Goal: Task Accomplishment & Management: Complete application form

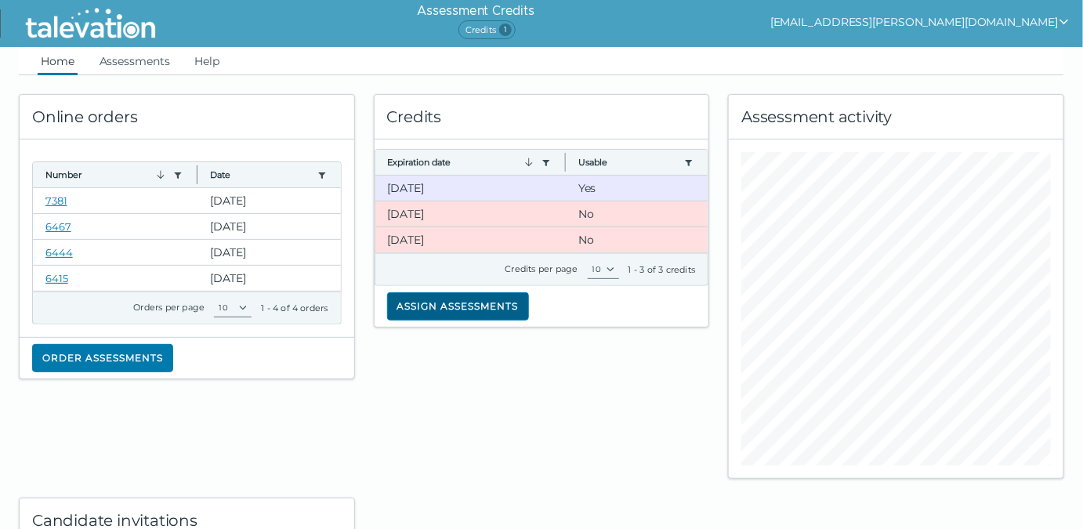
click at [447, 308] on button "Assign assessments" at bounding box center [458, 306] width 142 height 28
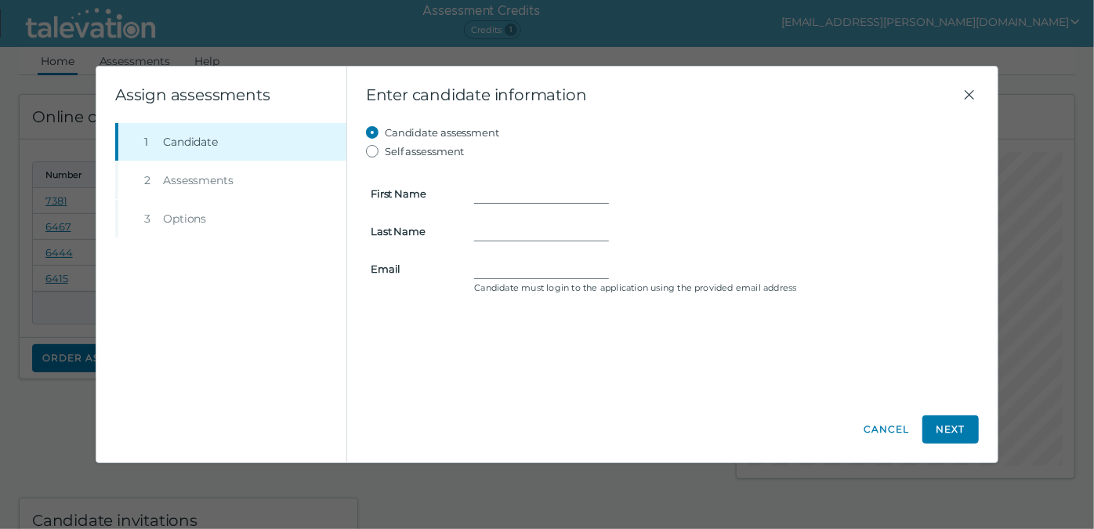
click at [478, 259] on form "First Name Last Name Email Candidate must login to the application using the pr…" at bounding box center [672, 230] width 613 height 138
click at [480, 266] on input "Email" at bounding box center [541, 268] width 135 height 19
paste input "[PERSON_NAME][EMAIL_ADDRESS][PERSON_NAME][DOMAIN_NAME]"
type input "[PERSON_NAME][EMAIL_ADDRESS][PERSON_NAME][DOMAIN_NAME]"
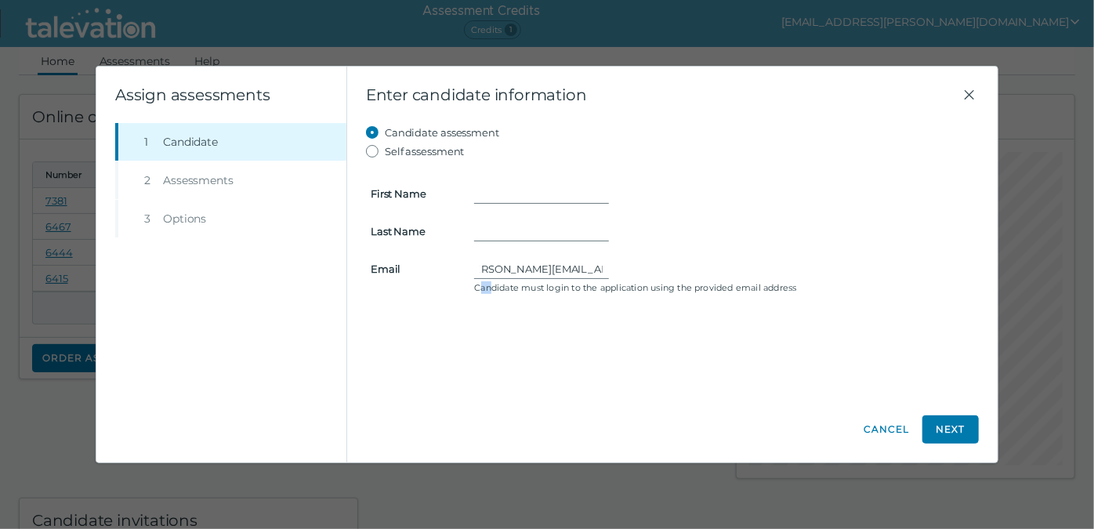
drag, startPoint x: 490, startPoint y: 335, endPoint x: 473, endPoint y: 398, distance: 65.6
click at [475, 398] on div "Enter candidate information Candidate assessment Self assessment First Name Las…" at bounding box center [672, 264] width 650 height 395
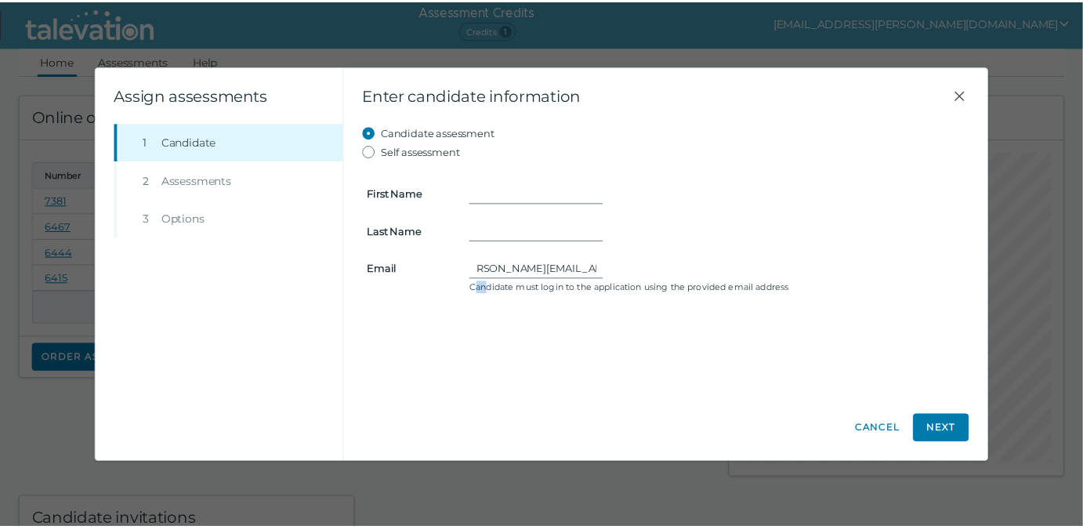
scroll to position [0, 0]
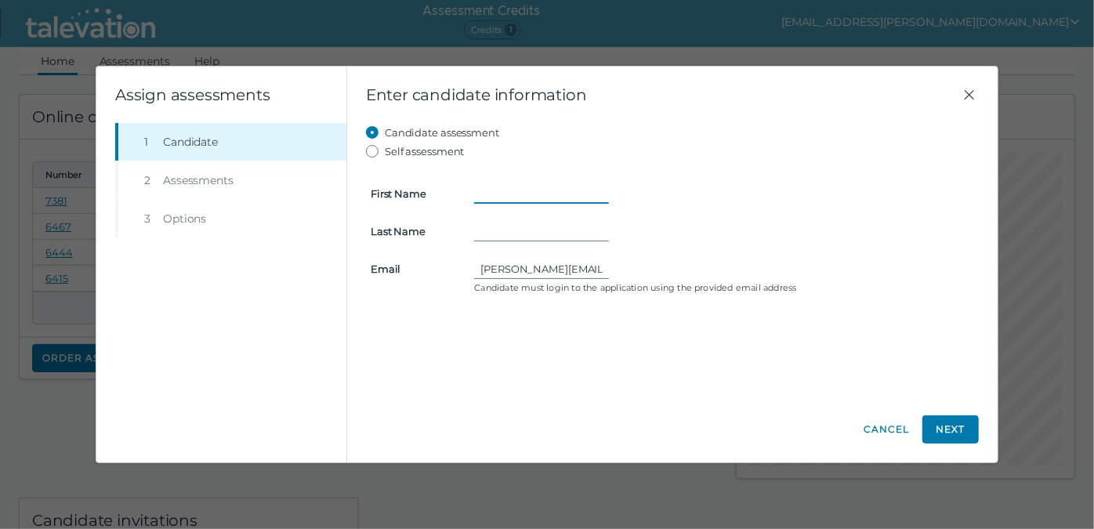
click at [478, 189] on input "First Name" at bounding box center [541, 193] width 135 height 19
type input "[PERSON_NAME]"
click at [537, 398] on div "Enter candidate information Candidate assessment Self assessment First Name [PE…" at bounding box center [672, 264] width 650 height 395
click at [948, 432] on button "Next" at bounding box center [950, 429] width 56 height 28
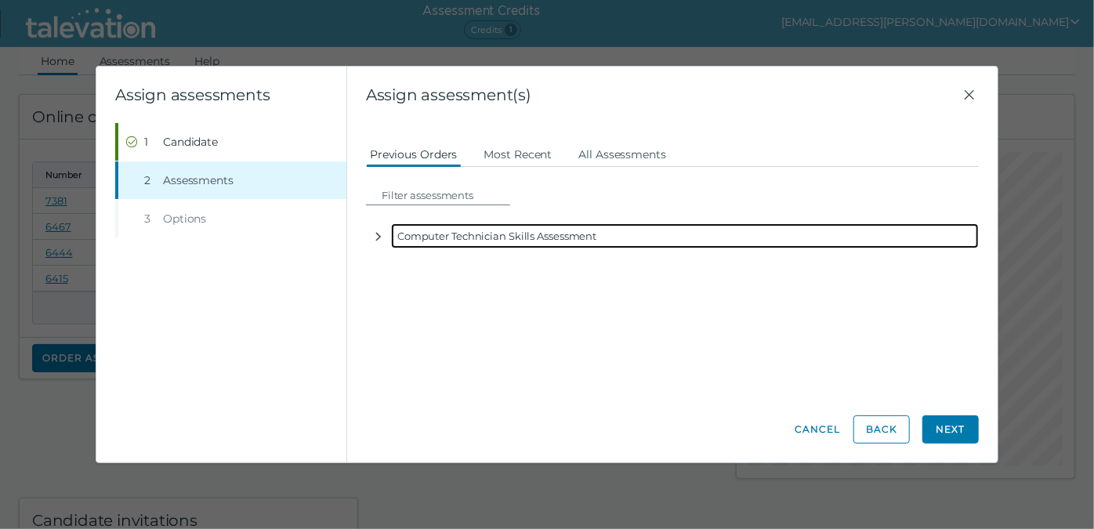
click at [536, 236] on div "Computer Technician Skills Assessment" at bounding box center [685, 235] width 588 height 25
click at [375, 239] on icon "button" at bounding box center [378, 236] width 13 height 13
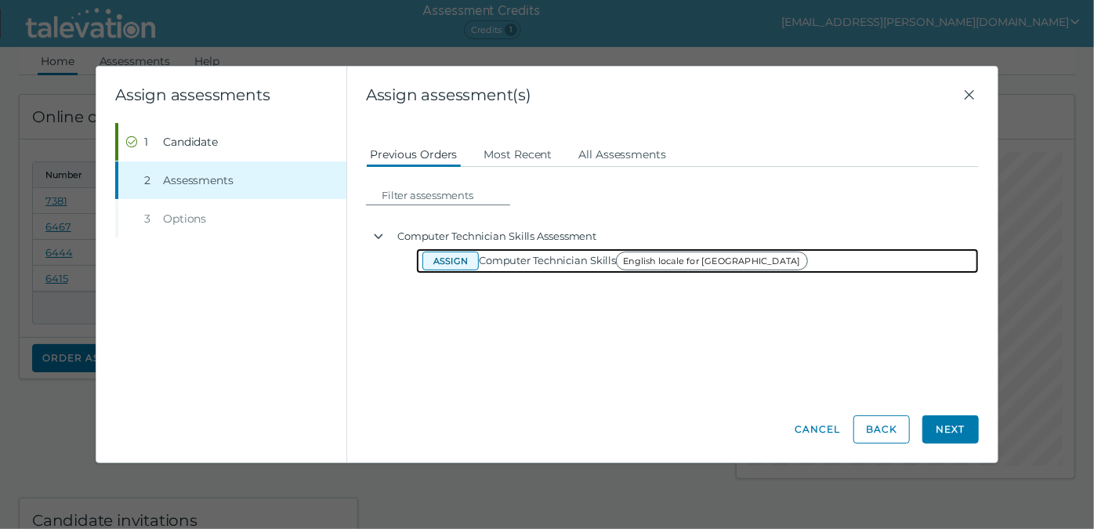
click at [442, 263] on button "Assign" at bounding box center [450, 261] width 56 height 19
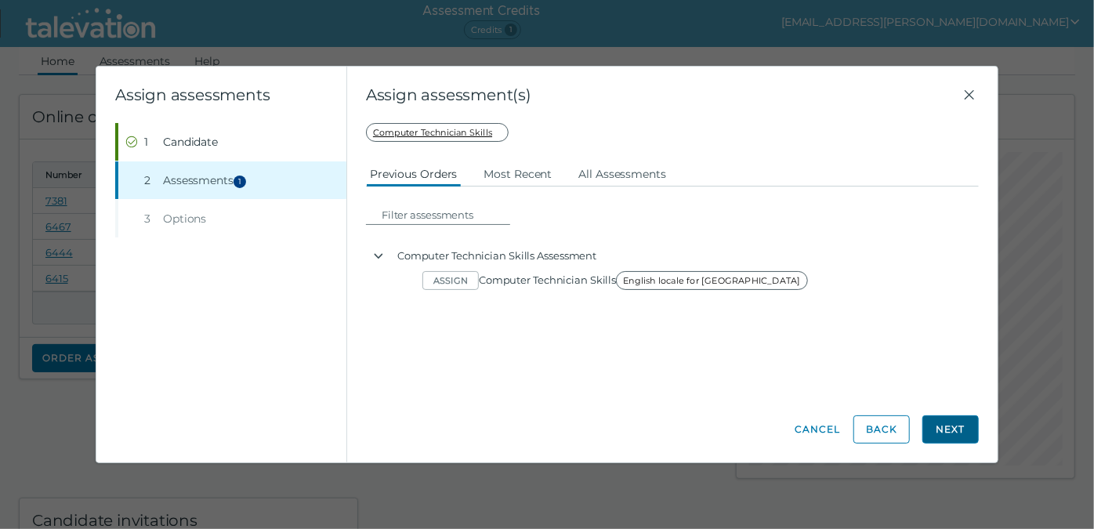
click at [943, 423] on button "Next" at bounding box center [950, 429] width 56 height 28
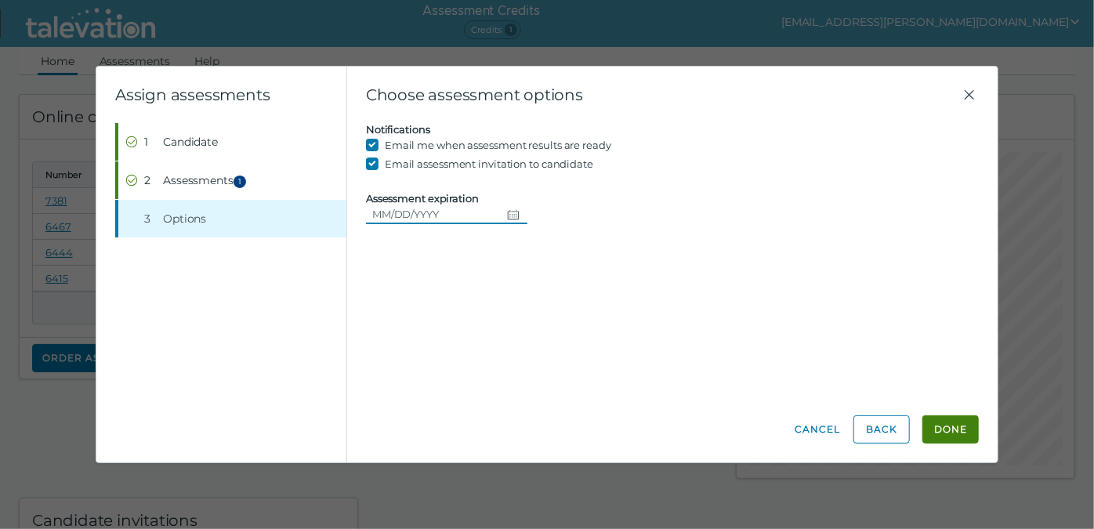
click at [511, 215] on icon "Choose date" at bounding box center [513, 214] width 13 height 13
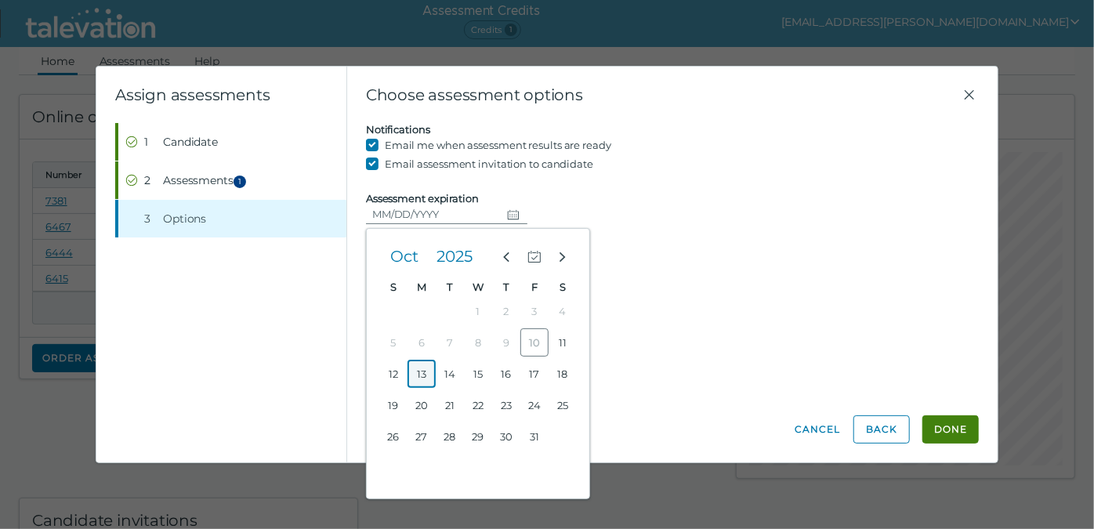
click at [421, 373] on button "13" at bounding box center [422, 374] width 28 height 28
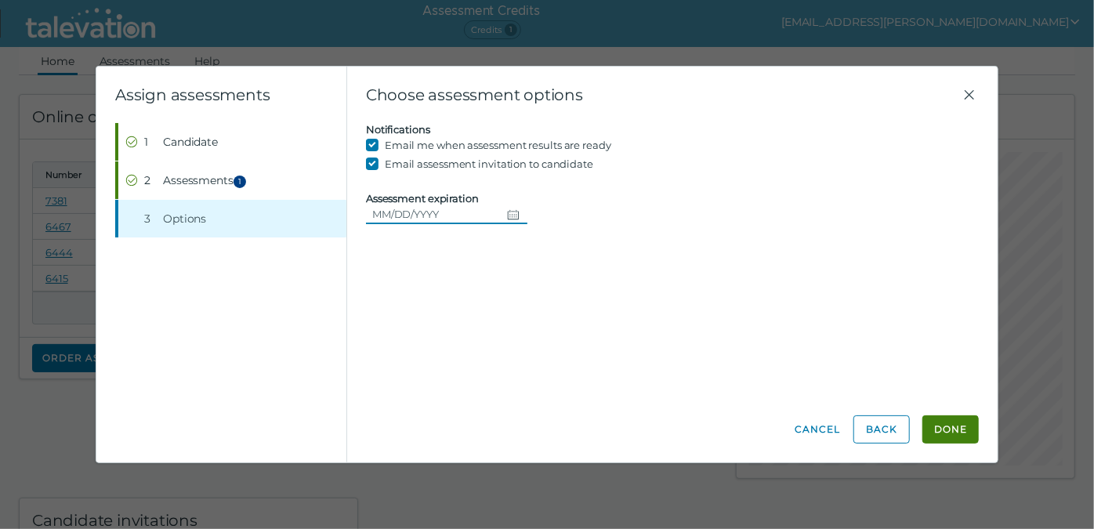
type input "[DATE]"
click at [952, 425] on button "Done" at bounding box center [950, 429] width 56 height 28
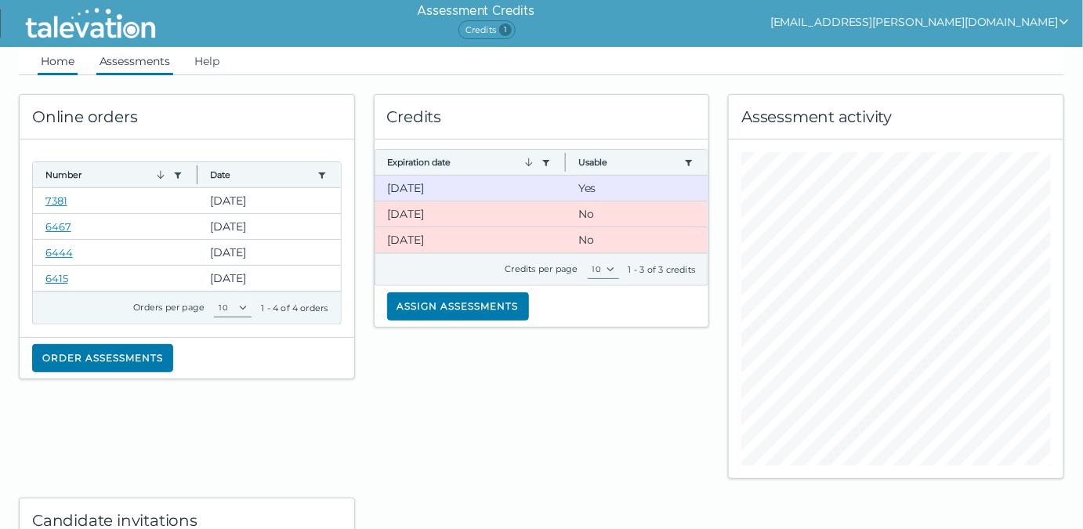
click at [139, 62] on link "Assessments" at bounding box center [134, 61] width 77 height 28
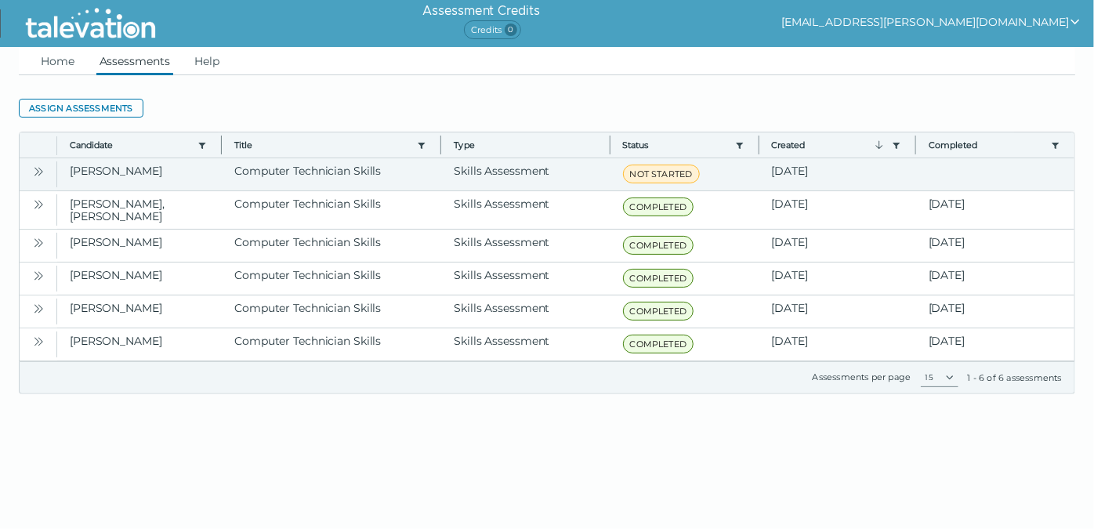
click at [38, 171] on icon "Open" at bounding box center [36, 171] width 5 height 9
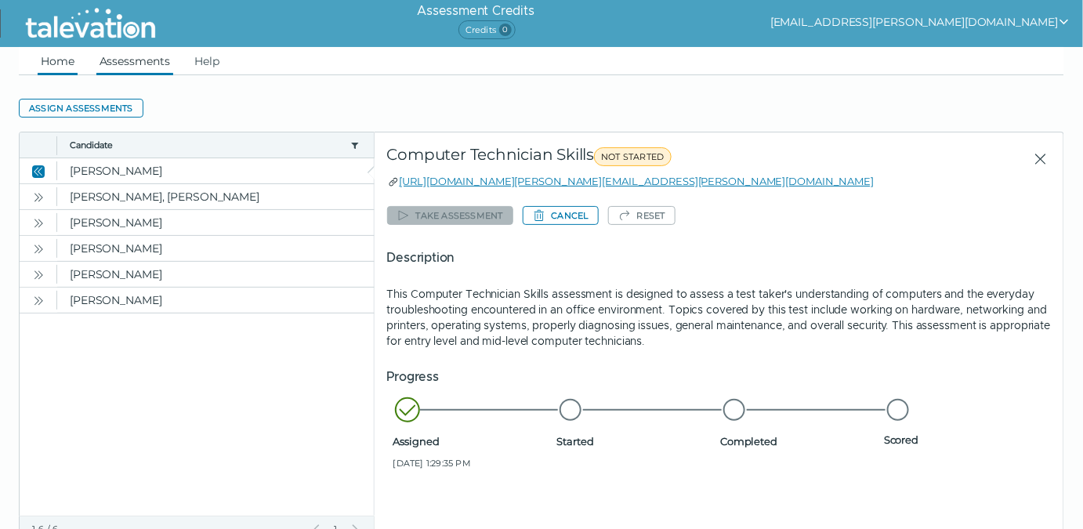
click at [64, 58] on link "Home" at bounding box center [58, 61] width 40 height 28
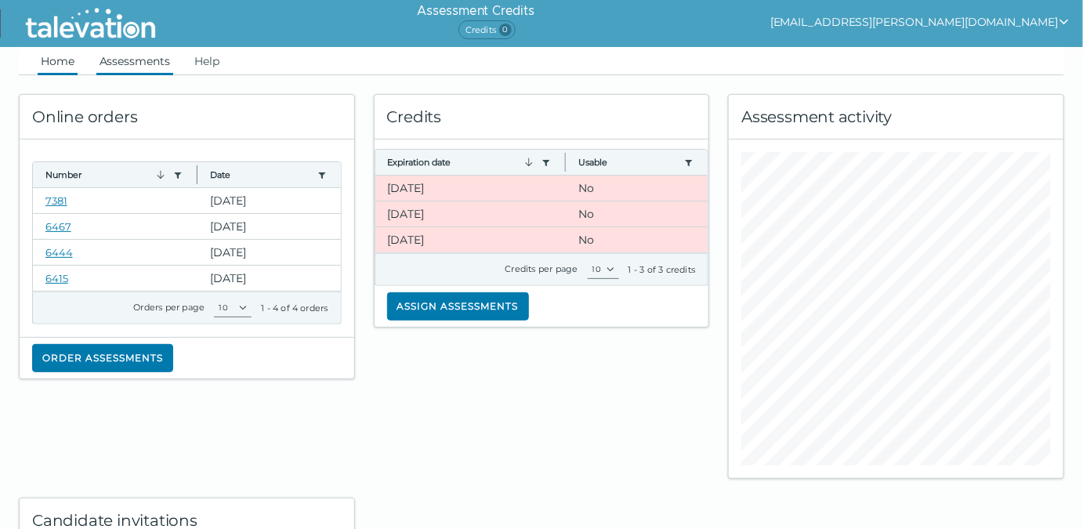
click at [156, 63] on link "Assessments" at bounding box center [134, 61] width 77 height 28
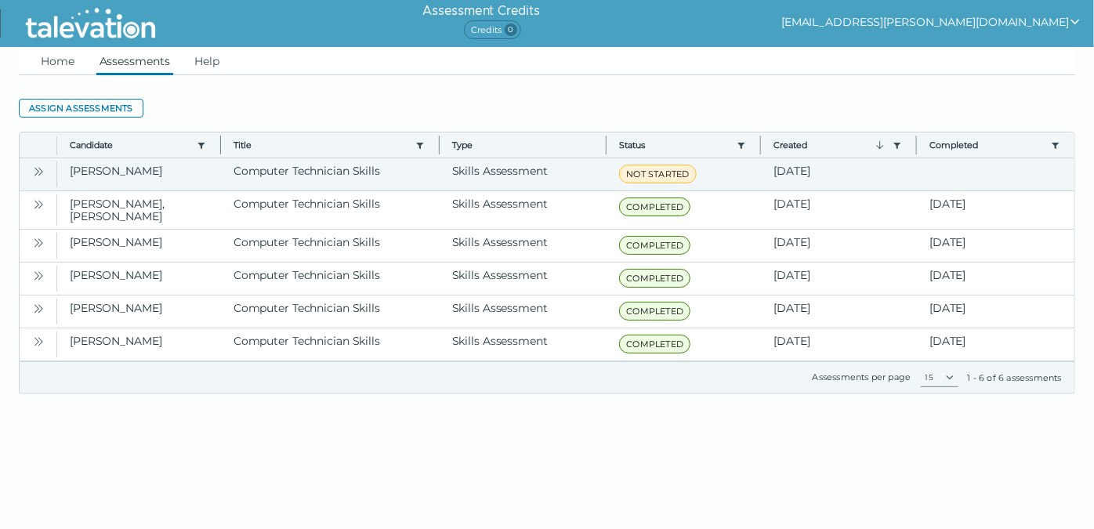
click at [32, 167] on icon "Open" at bounding box center [38, 171] width 13 height 13
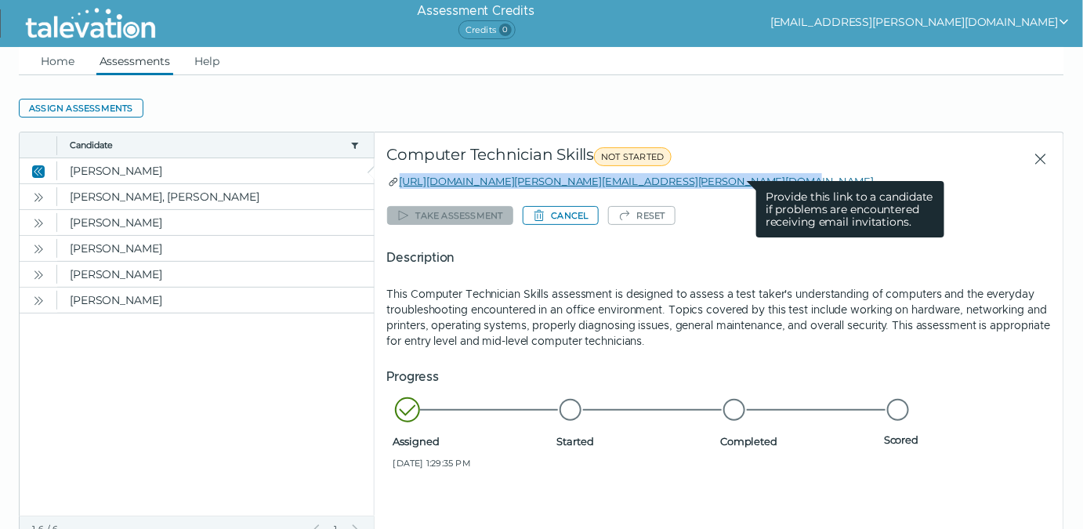
drag, startPoint x: 737, startPoint y: 184, endPoint x: 400, endPoint y: 185, distance: 337.0
click at [400, 185] on div "[URL][DOMAIN_NAME][PERSON_NAME][EMAIL_ADDRESS][PERSON_NAME][DOMAIN_NAME] Provid…" at bounding box center [719, 181] width 664 height 16
copy link "[URL][DOMAIN_NAME][PERSON_NAME][EMAIL_ADDRESS][PERSON_NAME][DOMAIN_NAME]"
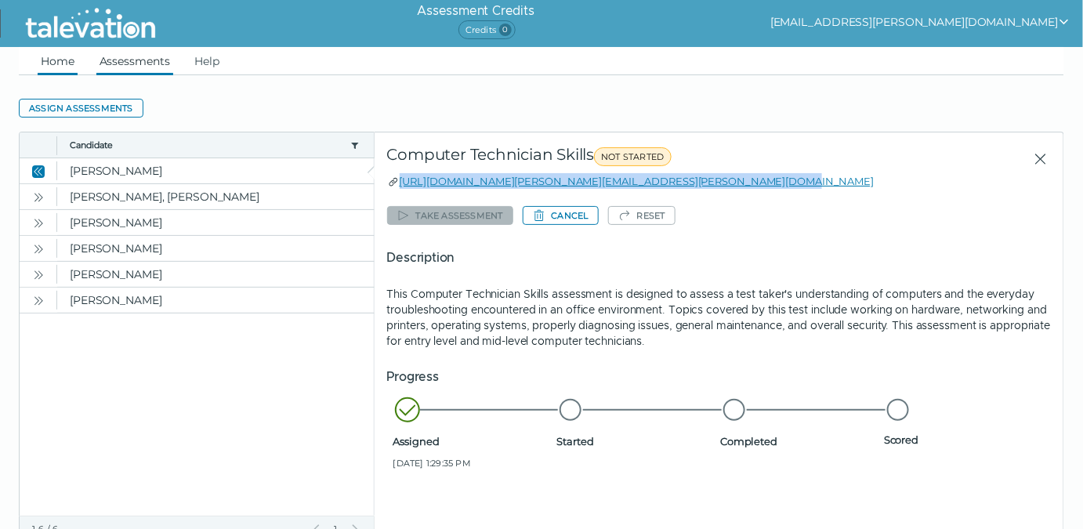
click at [60, 60] on link "Home" at bounding box center [58, 61] width 40 height 28
